Goal: Task Accomplishment & Management: Complete application form

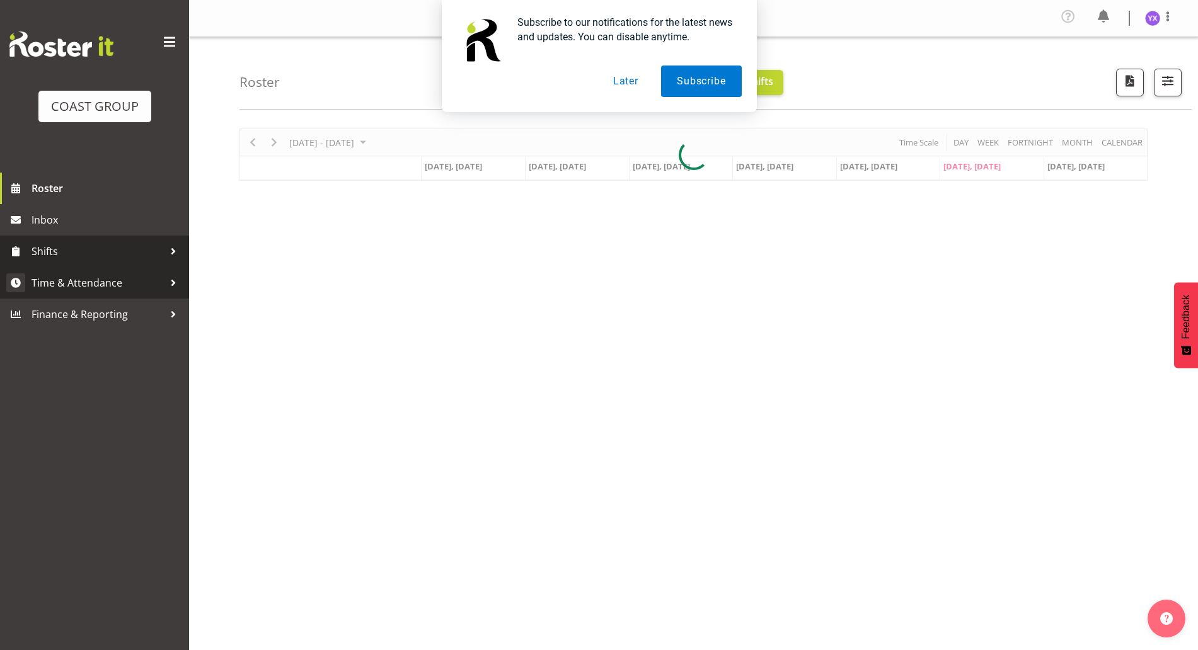
click at [153, 282] on span "Time & Attendance" at bounding box center [98, 283] width 132 height 19
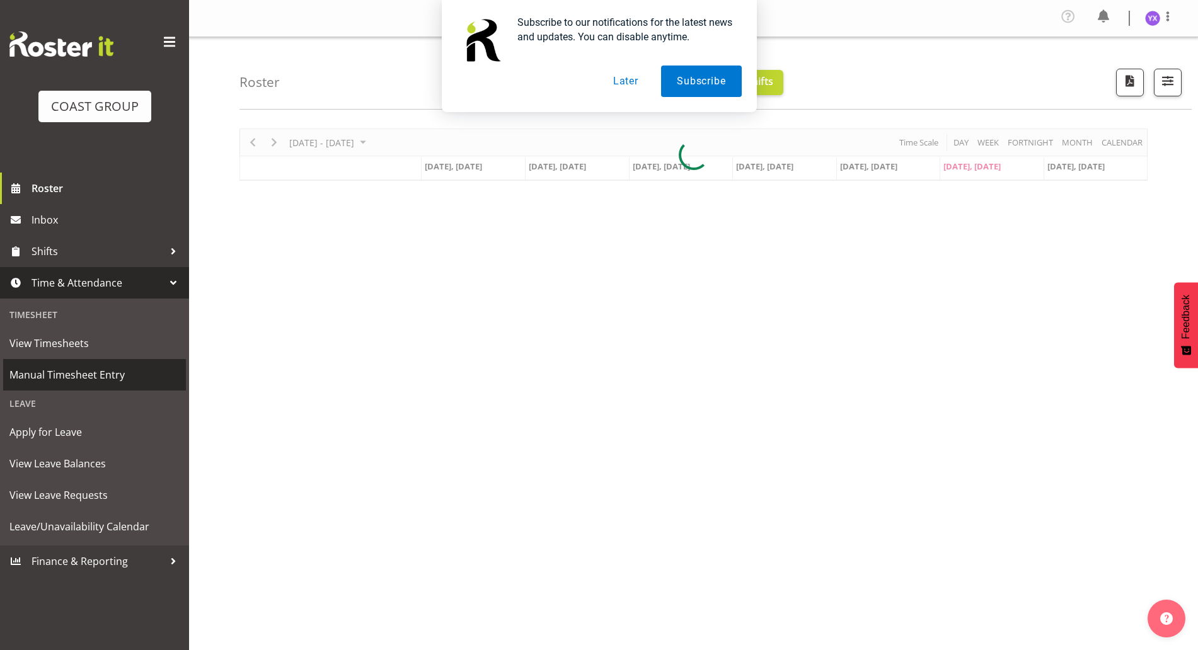
click at [129, 375] on span "Manual Timesheet Entry" at bounding box center [94, 375] width 170 height 19
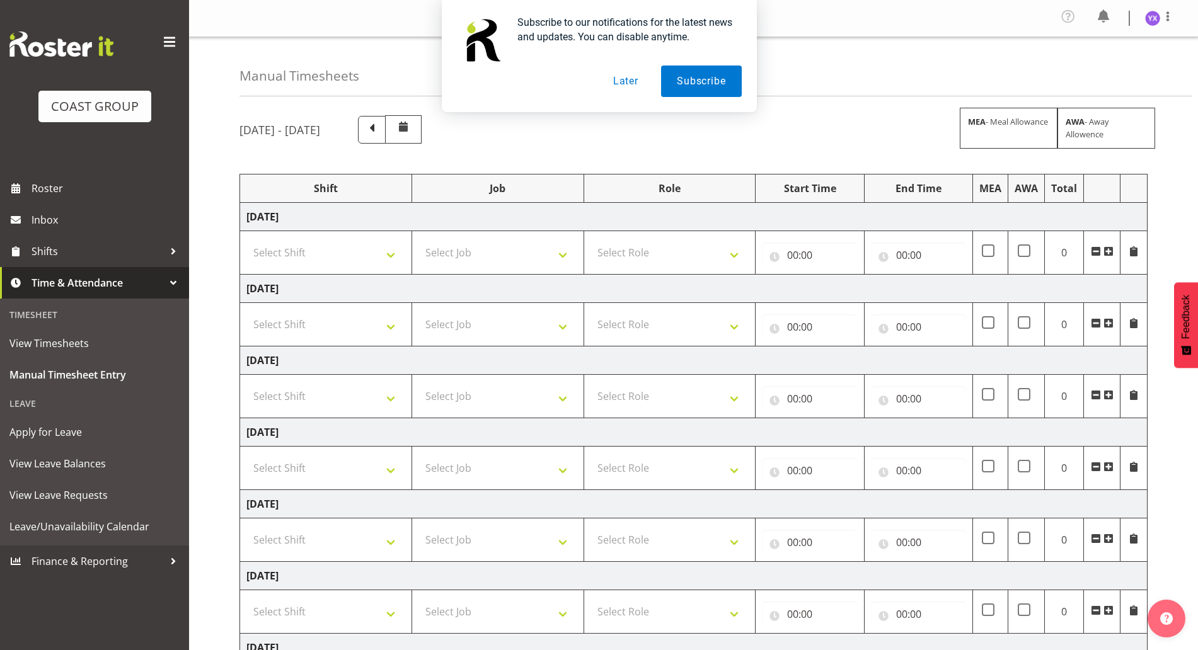
click at [613, 81] on button "Later" at bounding box center [626, 82] width 57 height 32
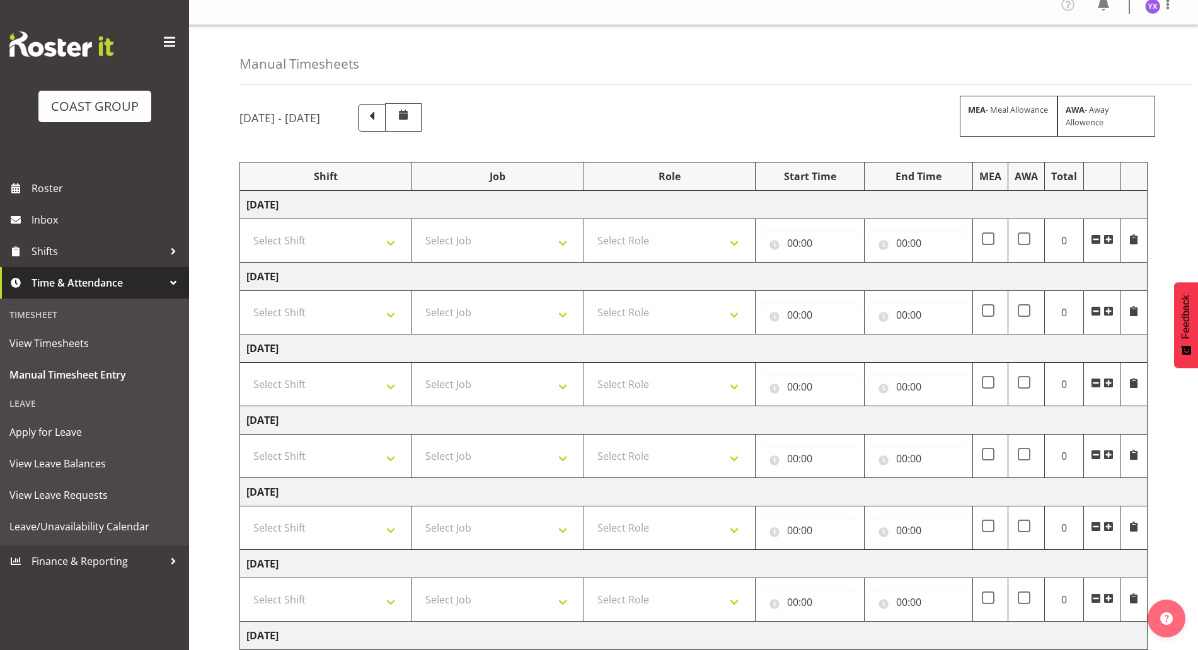
scroll to position [138, 0]
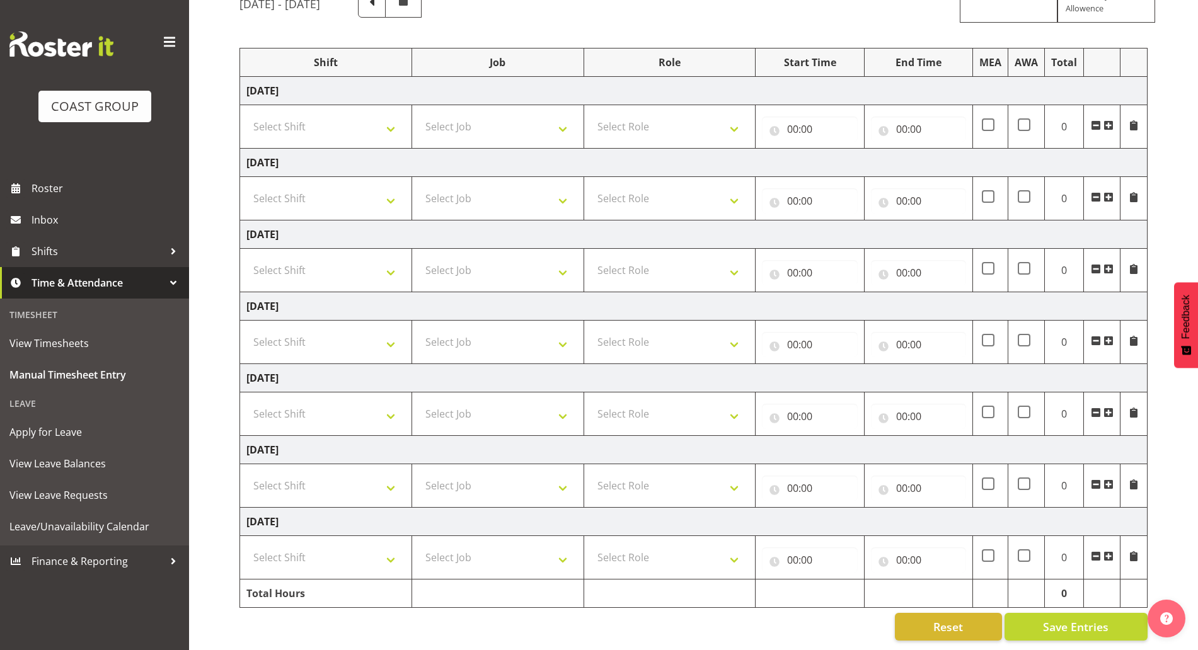
click at [345, 345] on td "Select Shift D+B @ HiNZ D+B Build D+B Build NZACA D+B Build Tech Day OCT 24 D+B…" at bounding box center [326, 342] width 172 height 43
click at [356, 330] on select "Select Shift D+B @ HiNZ D+B Build D+B Build NZACA D+B Build Tech Day OCT 24 D+B…" at bounding box center [325, 342] width 159 height 25
select select "1321"
click at [246, 330] on select "Select Shift D+B @ HiNZ D+B Build D+B Build NZACA D+B Build Tech Day OCT 24 D+B…" at bounding box center [325, 342] width 159 height 25
drag, startPoint x: 667, startPoint y: 326, endPoint x: 670, endPoint y: 340, distance: 13.5
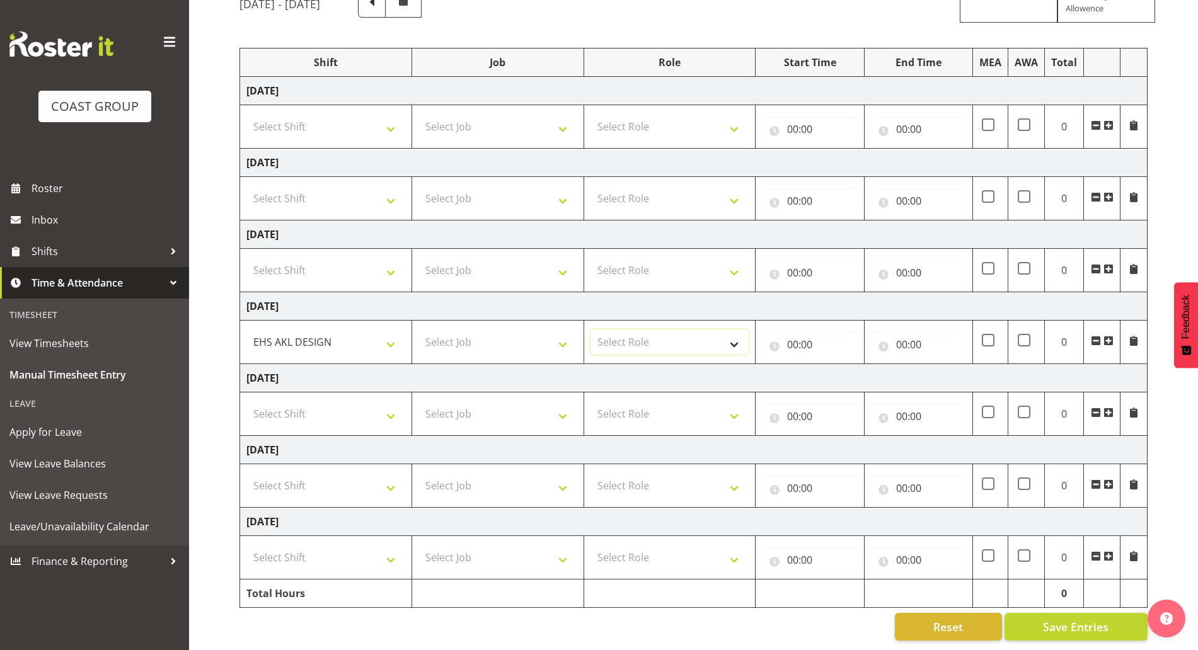
click at [667, 330] on select "Select Role DESIGNER Designer" at bounding box center [670, 342] width 159 height 25
select select "215"
click at [591, 330] on select "Select Role DESIGNER Designer" at bounding box center [670, 342] width 159 height 25
click at [909, 336] on input "00:00" at bounding box center [918, 344] width 95 height 25
click at [954, 365] on select "00 01 02 03 04 05 06 07 08 09 10 11 12 13 14 15 16 17 18 19 20 21 22 23" at bounding box center [957, 377] width 28 height 25
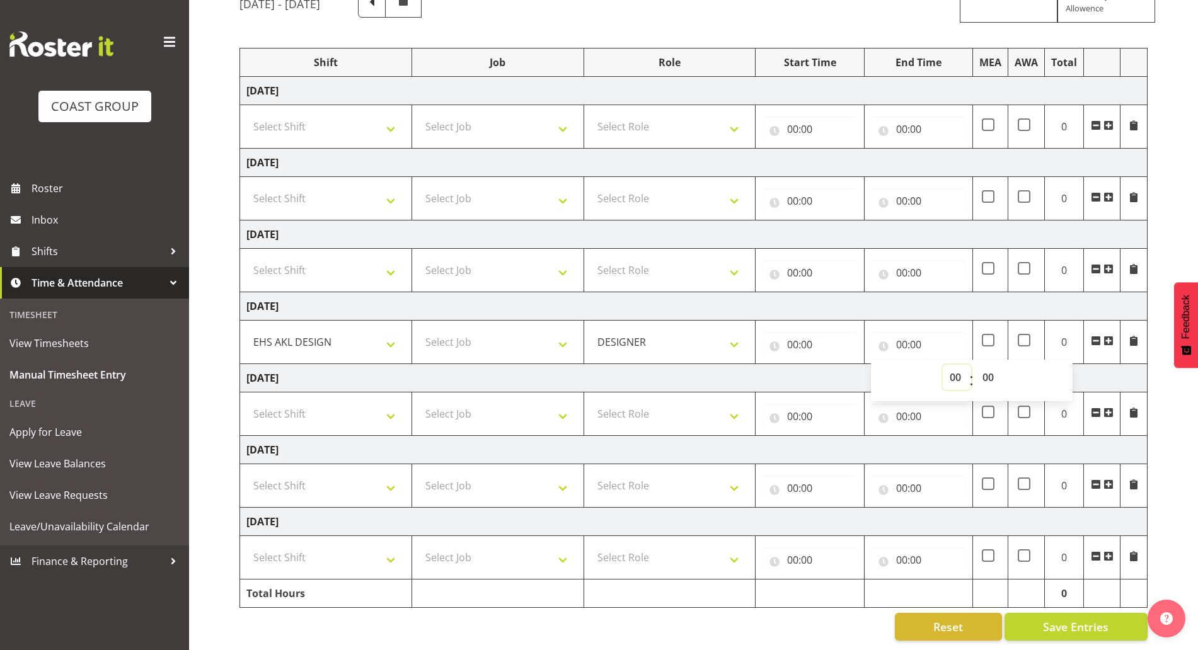
select select "13"
click at [943, 365] on select "00 01 02 03 04 05 06 07 08 09 10 11 12 13 14 15 16 17 18 19 20 21 22 23" at bounding box center [957, 377] width 28 height 25
type input "13:00"
click at [806, 335] on input "00:00" at bounding box center [809, 344] width 95 height 25
click at [843, 367] on select "00 01 02 03 04 05 06 07 08 09 10 11 12 13 14 15 16 17 18 19 20 21 22 23" at bounding box center [848, 377] width 28 height 25
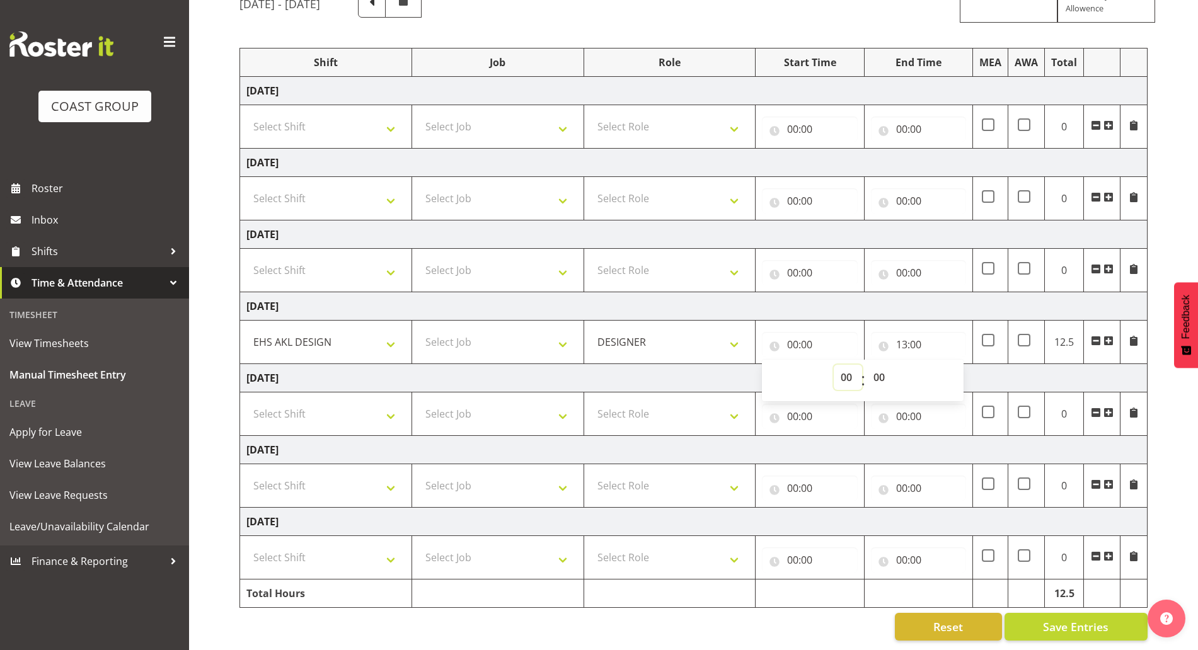
select select "10"
click at [834, 365] on select "00 01 02 03 04 05 06 07 08 09 10 11 12 13 14 15 16 17 18 19 20 21 22 23" at bounding box center [848, 377] width 28 height 25
type input "10:00"
click at [531, 330] on select "Select Job 1 Carlton Events 1 Carlton Hamilton 1 Carlton Wellington 1 EHS WAREH…" at bounding box center [498, 342] width 159 height 25
select select "10172"
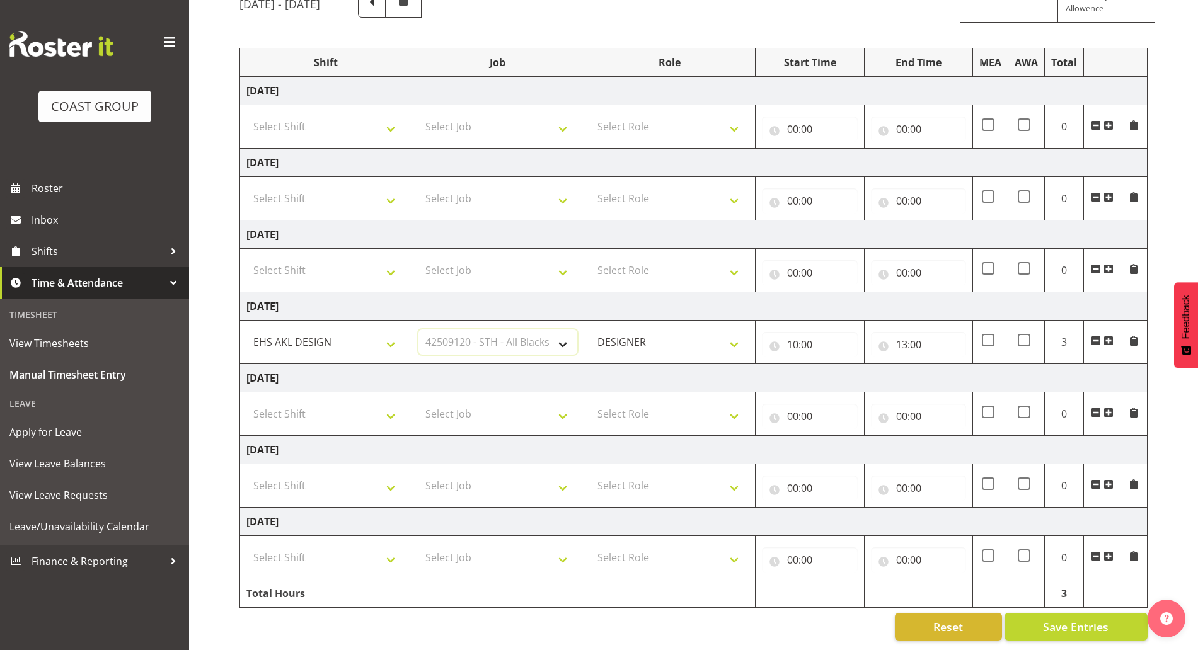
click at [419, 330] on select "Select Job 1 Carlton Events 1 Carlton Hamilton 1 Carlton Wellington 1 EHS WAREH…" at bounding box center [498, 342] width 159 height 25
drag, startPoint x: 1106, startPoint y: 327, endPoint x: 888, endPoint y: 328, distance: 218.1
click at [1107, 336] on span at bounding box center [1109, 341] width 10 height 10
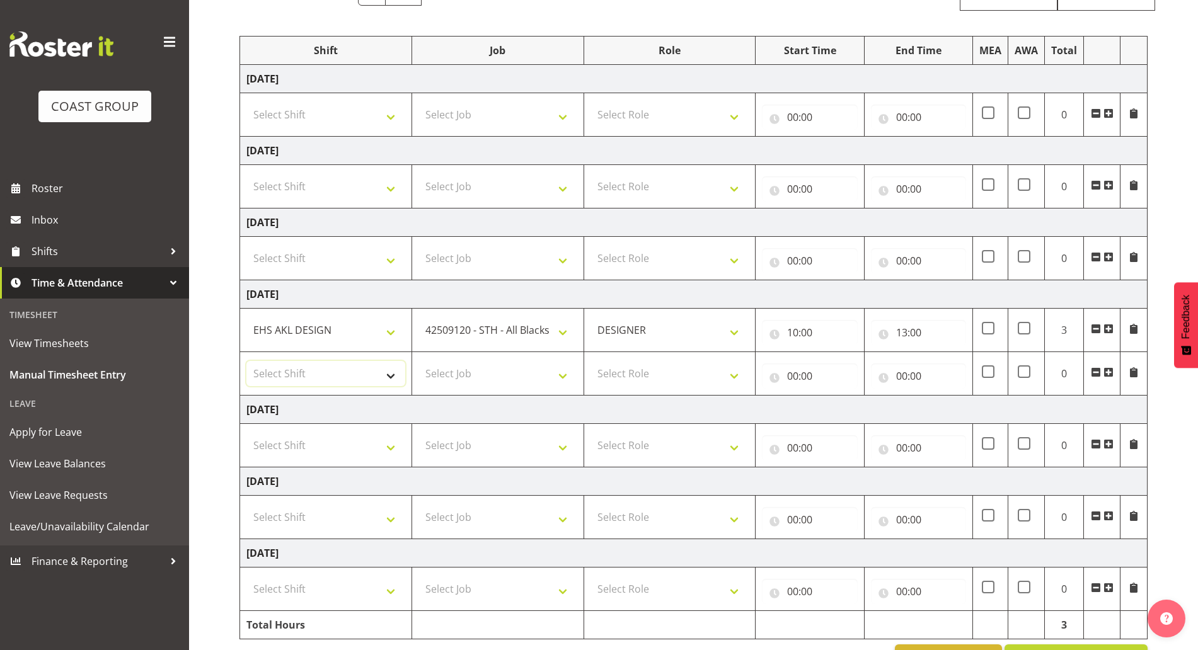
click at [352, 371] on select "Select Shift D+B @ HiNZ D+B Build D+B Build NZACA D+B Build Tech Day OCT 24 D+B…" at bounding box center [325, 373] width 159 height 25
select select "1321"
click at [246, 361] on select "Select Shift D+B @ HiNZ D+B Build D+B Build NZACA D+B Build Tech Day OCT 24 D+B…" at bounding box center [325, 373] width 159 height 25
click at [561, 381] on select "Select Job 1 Carlton Events 1 Carlton Hamilton 1 Carlton Wellington 1 EHS WAREH…" at bounding box center [498, 373] width 159 height 25
select select "9297"
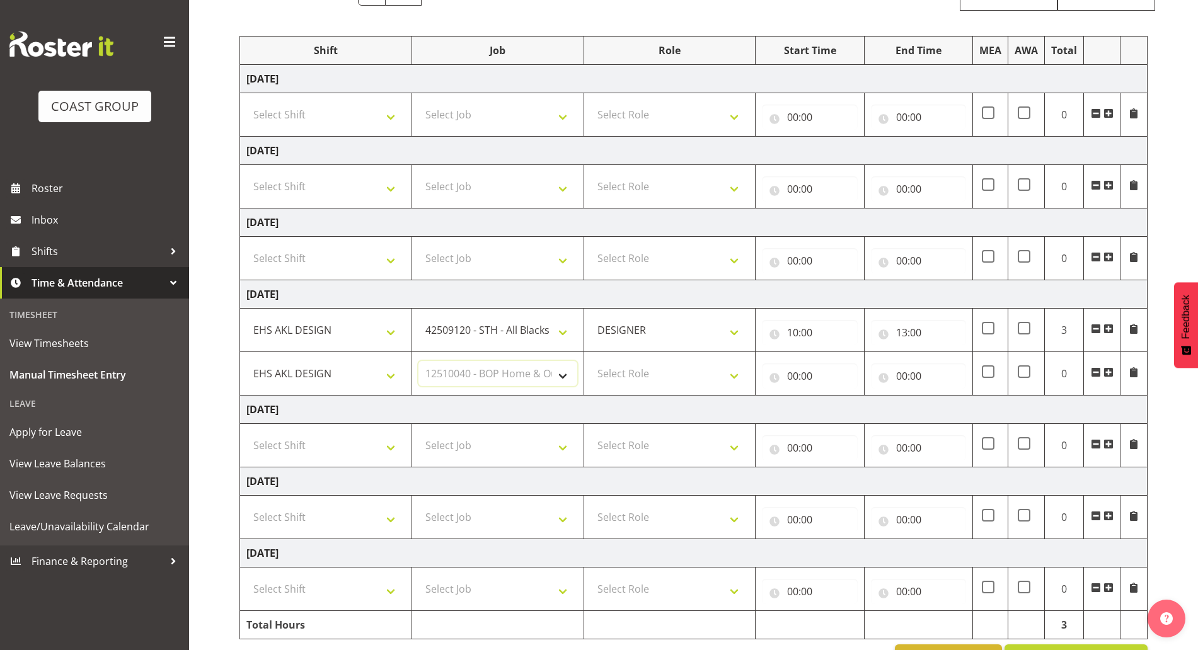
click at [419, 361] on select "Select Job 1 Carlton Events 1 Carlton Hamilton 1 Carlton Wellington 1 EHS WAREH…" at bounding box center [498, 373] width 159 height 25
click at [636, 375] on select "Select Role DESIGNER Designer" at bounding box center [670, 373] width 159 height 25
select select "215"
click at [591, 361] on select "Select Role DESIGNER Designer" at bounding box center [670, 373] width 159 height 25
click at [789, 384] on input "00:00" at bounding box center [809, 376] width 95 height 25
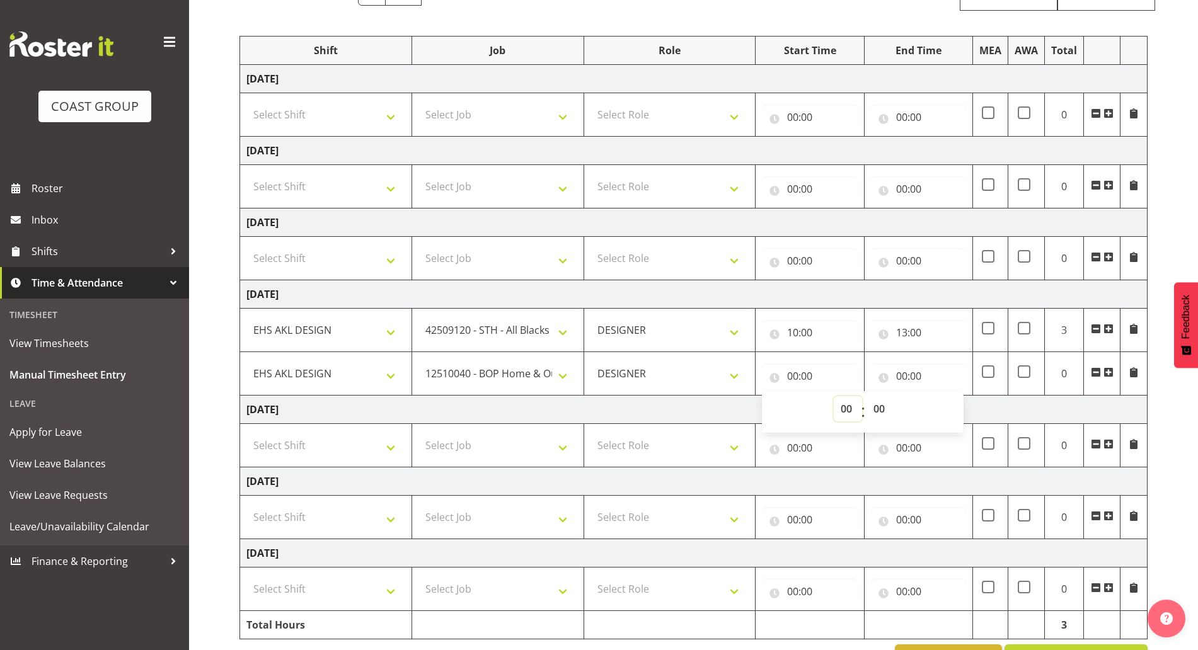
click at [843, 406] on select "00 01 02 03 04 05 06 07 08 09 10 11 12 13 14 15 16 17 18 19 20 21 22 23" at bounding box center [848, 408] width 28 height 25
select select "13"
click at [834, 396] on select "00 01 02 03 04 05 06 07 08 09 10 11 12 13 14 15 16 17 18 19 20 21 22 23" at bounding box center [848, 408] width 28 height 25
type input "13:00"
click at [929, 376] on input "00:00" at bounding box center [918, 376] width 95 height 25
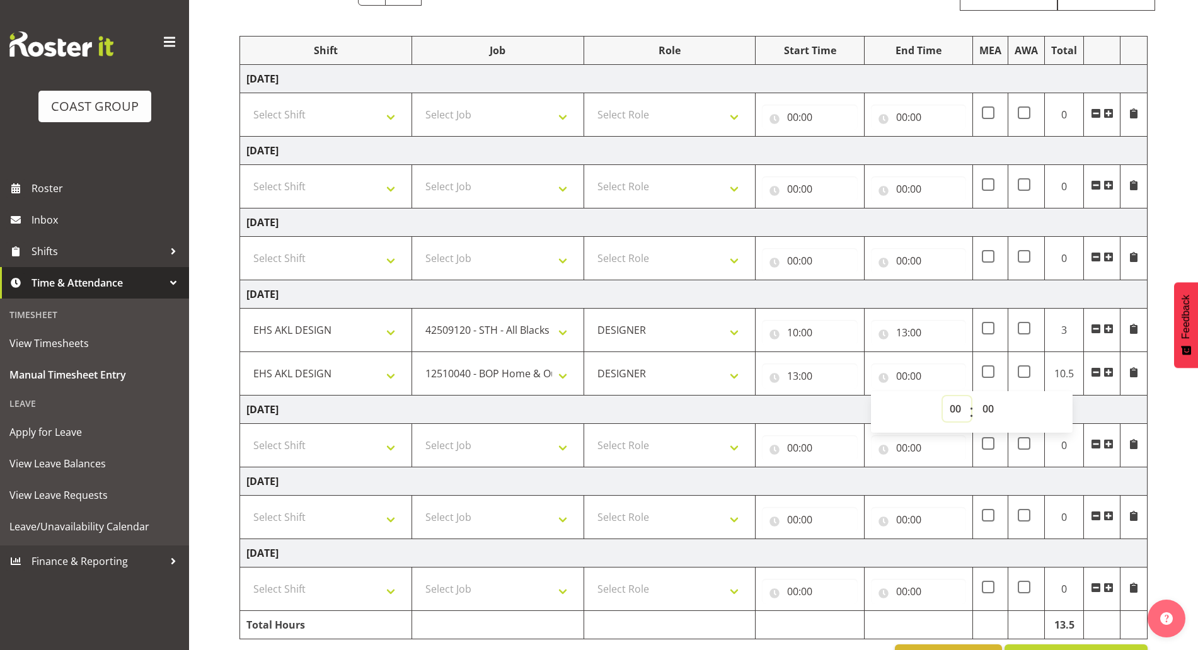
click at [943, 410] on select "00 01 02 03 04 05 06 07 08 09 10 11 12 13 14 15 16 17 18 19 20 21 22 23" at bounding box center [957, 408] width 28 height 25
select select "14"
click at [943, 396] on select "00 01 02 03 04 05 06 07 08 09 10 11 12 13 14 15 16 17 18 19 20 21 22 23" at bounding box center [957, 408] width 28 height 25
type input "14:00"
click at [976, 294] on td "Saturday 30th August 2025" at bounding box center [694, 294] width 908 height 28
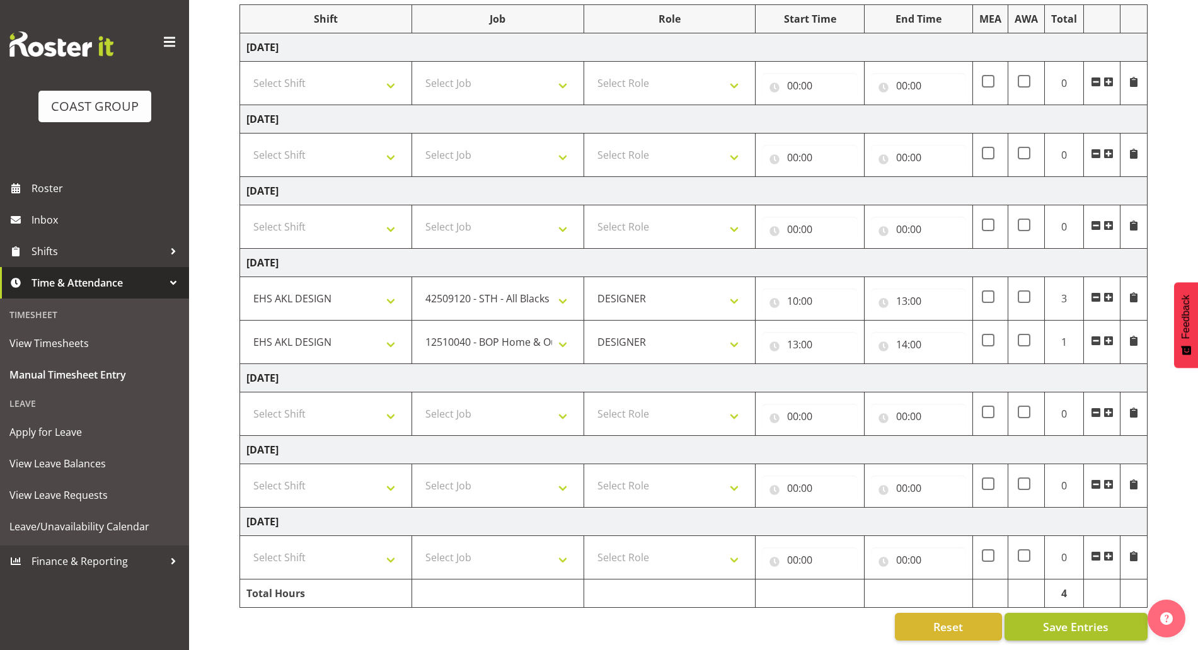
scroll to position [182, 0]
click at [1059, 619] on span "Save Entries" at bounding box center [1076, 627] width 66 height 16
